Goal: Task Accomplishment & Management: Complete application form

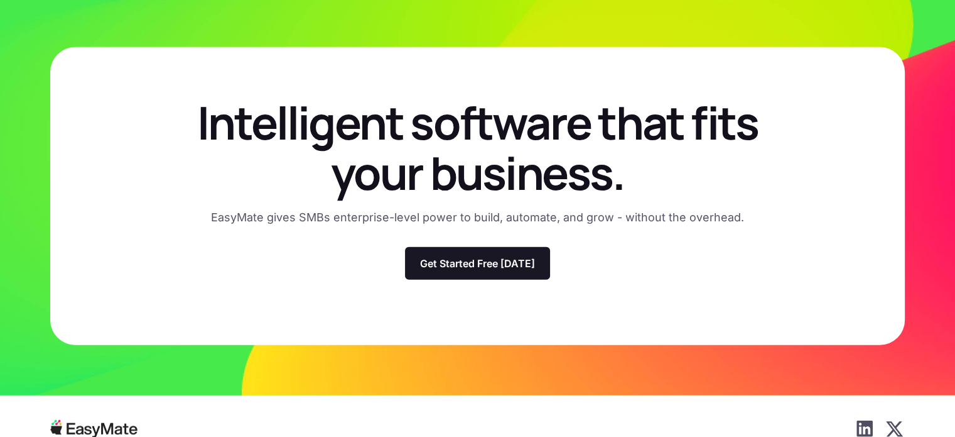
scroll to position [3693, 0]
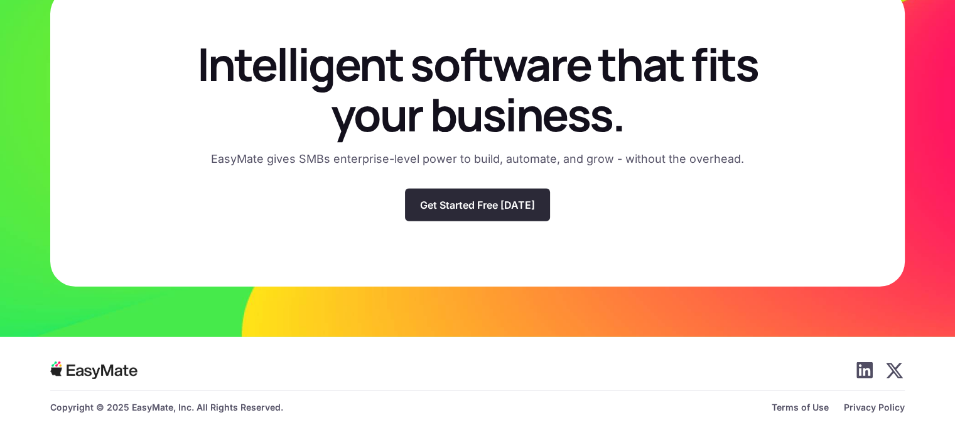
click at [441, 199] on p "Get Started Free [DATE]" at bounding box center [477, 205] width 115 height 13
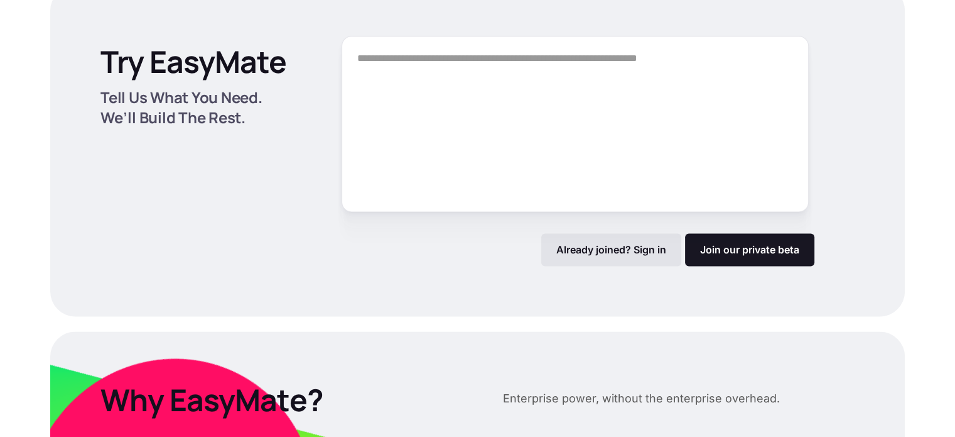
scroll to position [1679, 0]
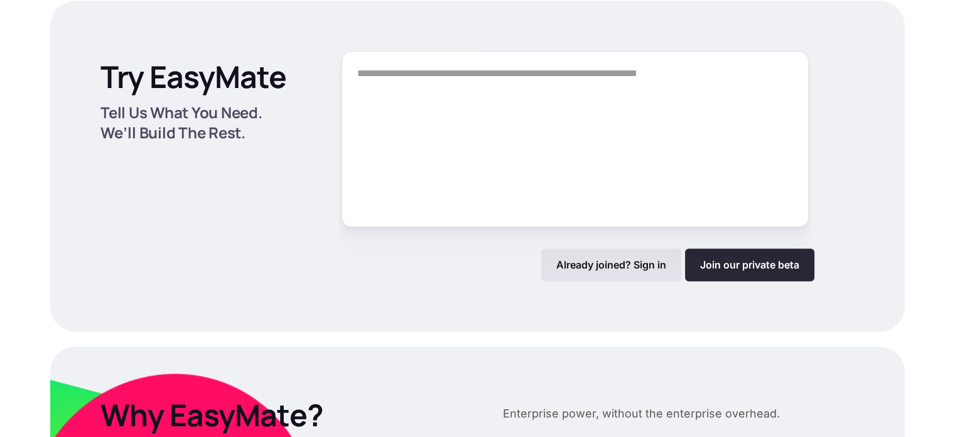
click at [721, 263] on link "Join our private beta" at bounding box center [749, 264] width 129 height 33
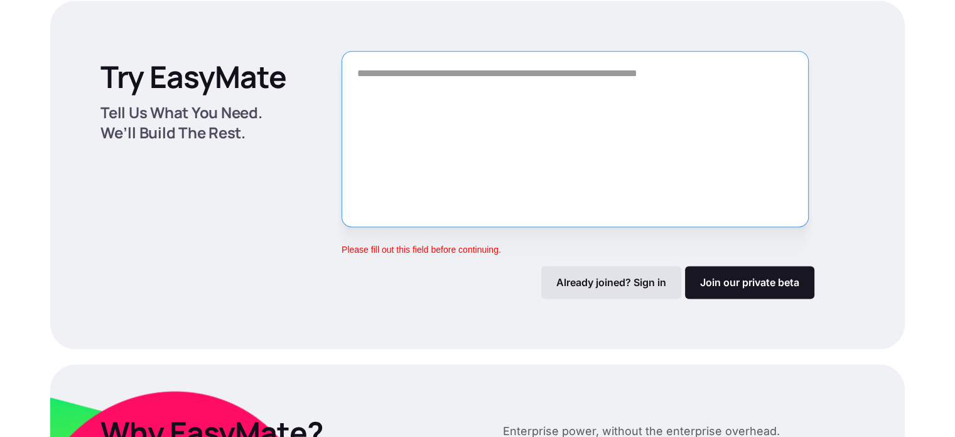
click at [560, 168] on textarea "Form" at bounding box center [575, 139] width 467 height 176
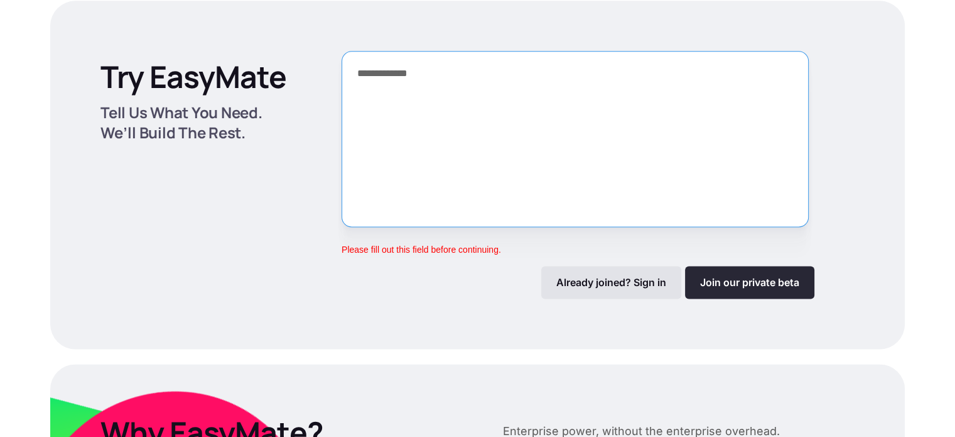
type textarea "**********"
click at [714, 288] on link "Join our private beta" at bounding box center [749, 282] width 129 height 33
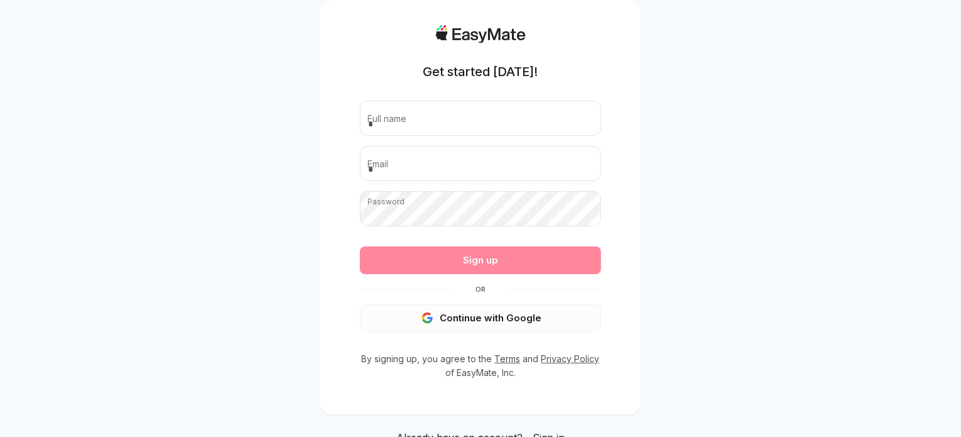
click at [494, 321] on button "Continue with Google" at bounding box center [480, 318] width 241 height 28
